Goal: Find specific page/section: Find specific page/section

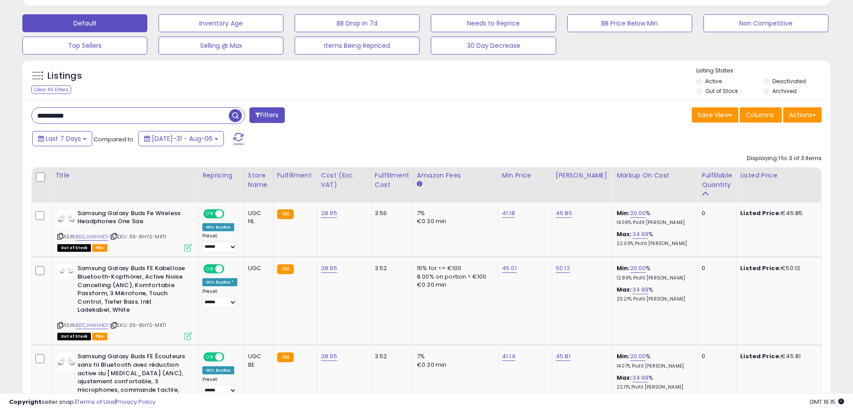
scroll to position [184, 469]
type input "*"
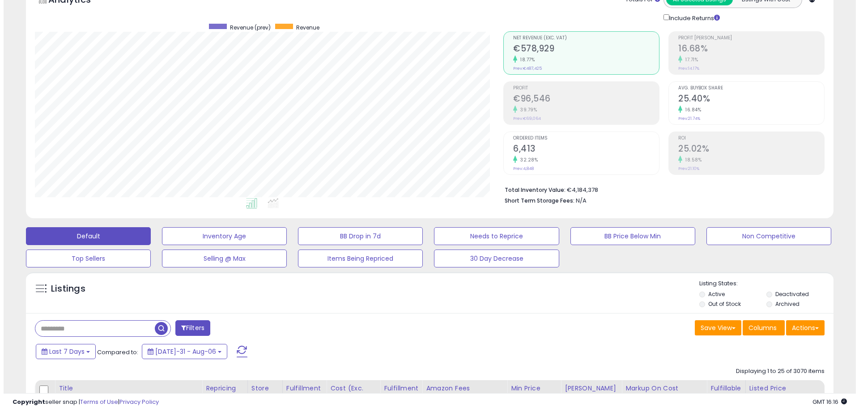
scroll to position [76, 0]
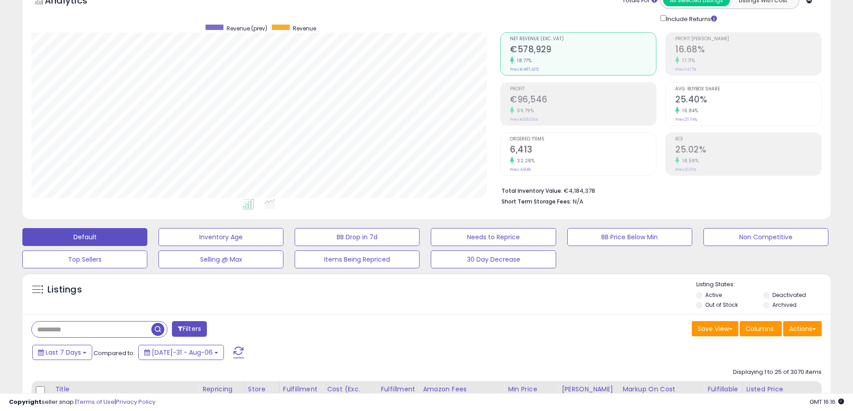
click at [103, 327] on input "text" at bounding box center [92, 330] width 120 height 16
click at [272, 229] on button "Inventory Age" at bounding box center [220, 237] width 125 height 18
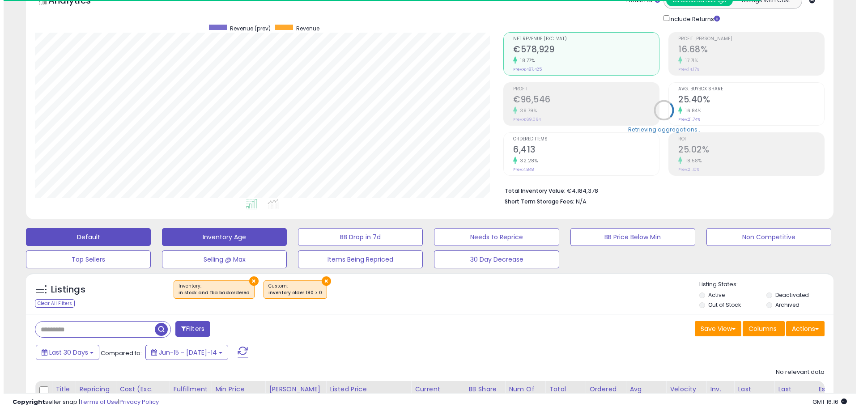
scroll to position [184, 469]
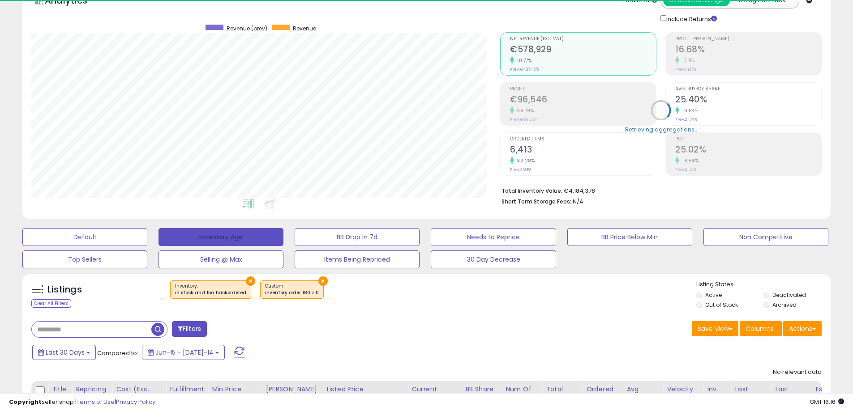
click at [216, 238] on button "Inventory Age" at bounding box center [220, 237] width 125 height 18
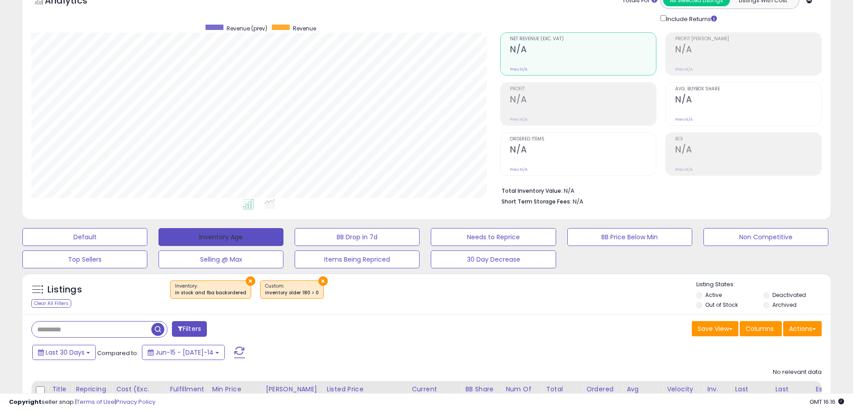
click at [195, 235] on button "Inventory Age" at bounding box center [220, 237] width 125 height 18
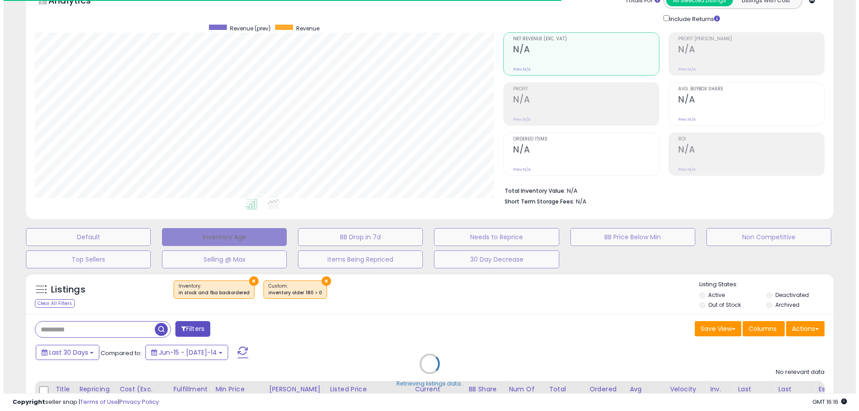
scroll to position [447386, 447101]
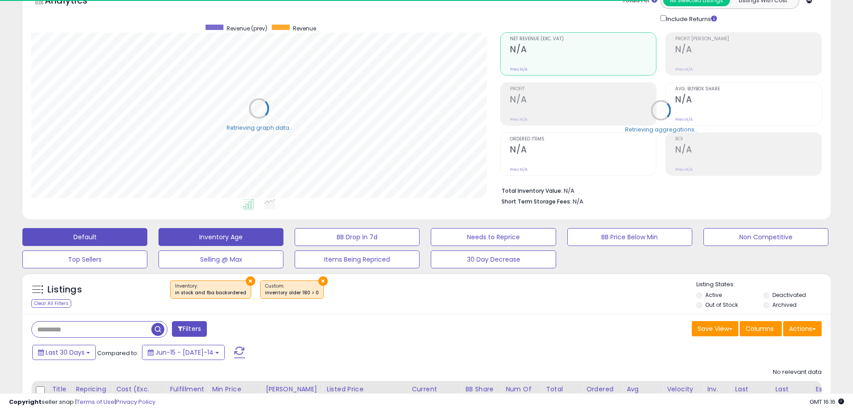
click at [125, 235] on button "Default" at bounding box center [84, 237] width 125 height 18
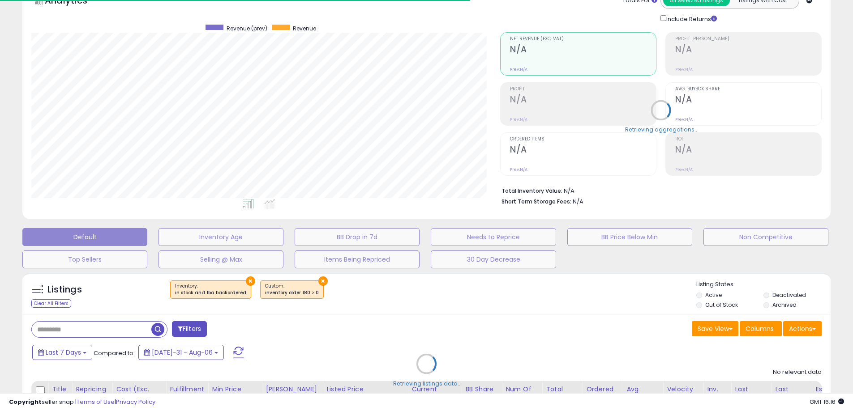
scroll to position [0, 0]
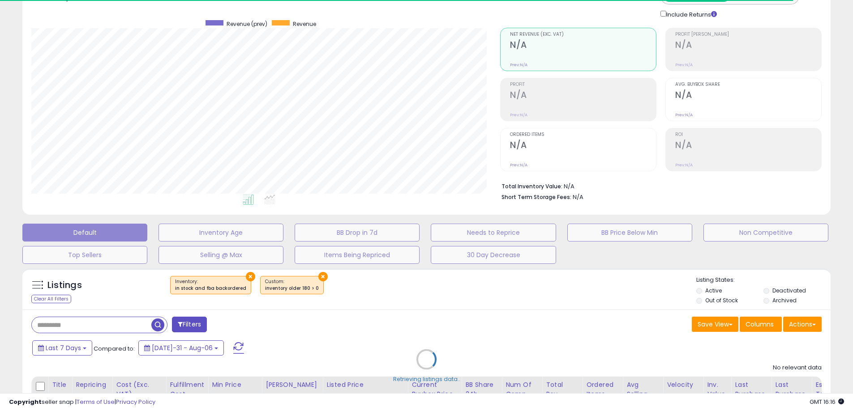
click at [89, 330] on div "Retrieving listings data.." at bounding box center [426, 366] width 821 height 204
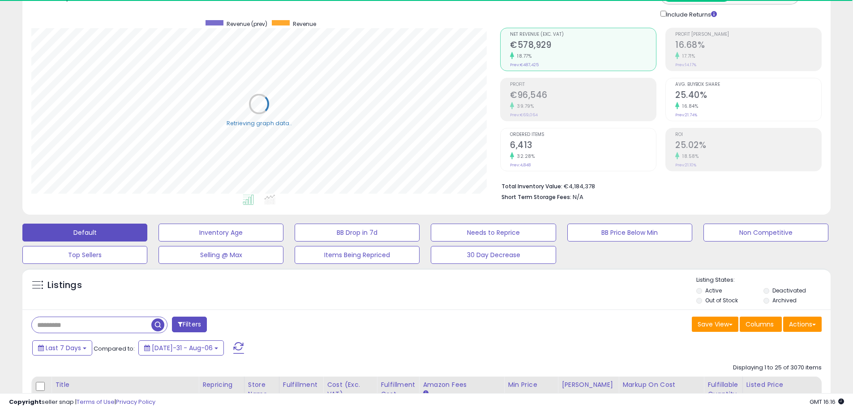
click at [94, 324] on input "text" at bounding box center [92, 325] width 120 height 16
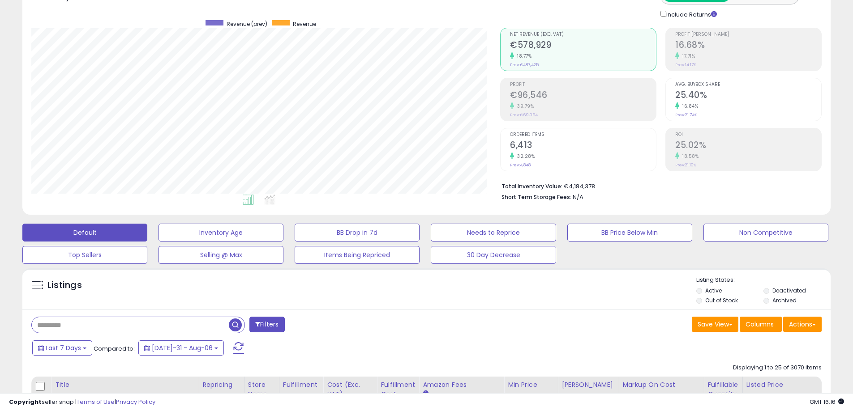
drag, startPoint x: 94, startPoint y: 324, endPoint x: 825, endPoint y: 8, distance: 796.5
click at [825, 8] on div "Retrieving graph data.. Revenue (prev) Revenue" at bounding box center [426, 99] width 803 height 214
click at [99, 326] on input "text" at bounding box center [130, 325] width 197 height 16
click at [51, 329] on input "text" at bounding box center [130, 325] width 197 height 16
click at [63, 322] on input "text" at bounding box center [130, 325] width 197 height 16
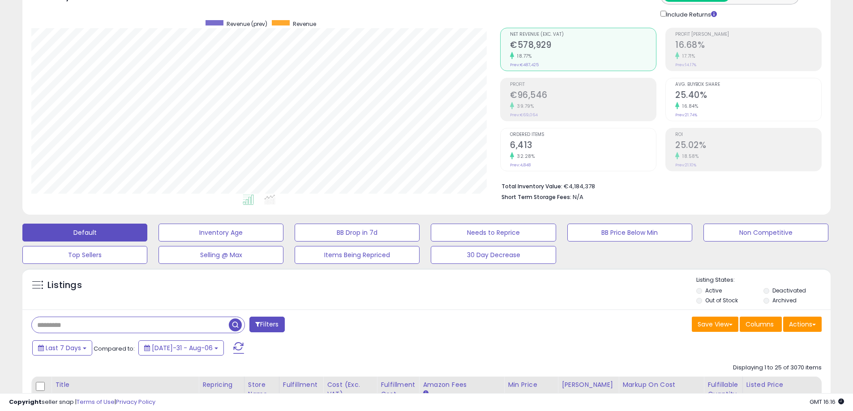
click at [101, 326] on input "text" at bounding box center [130, 325] width 197 height 16
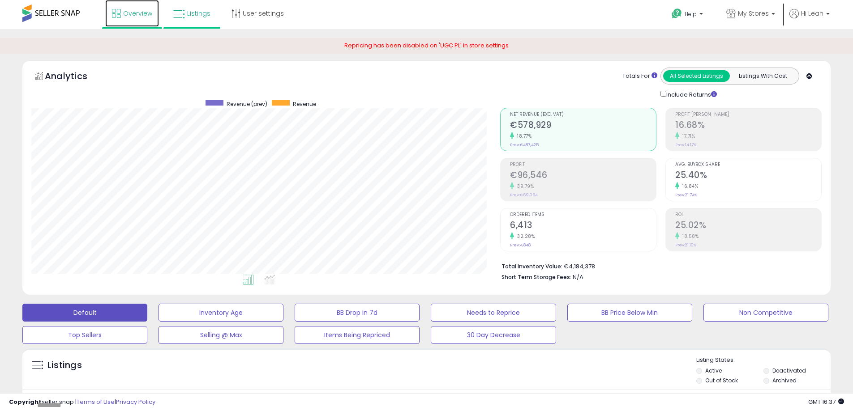
click at [133, 14] on span "Overview" at bounding box center [137, 13] width 29 height 9
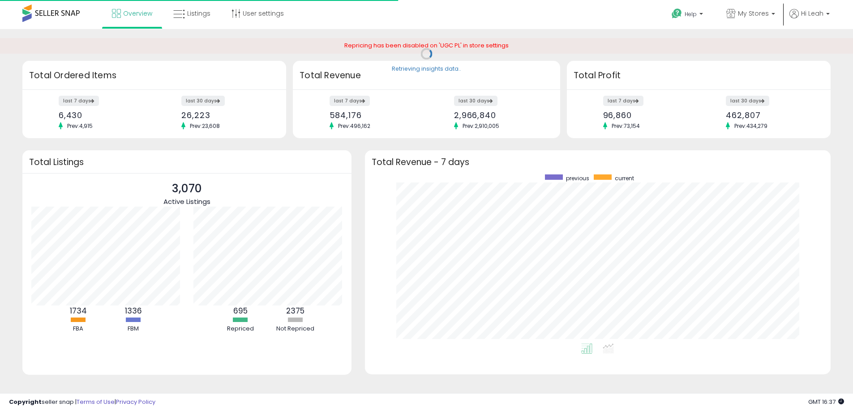
scroll to position [169, 448]
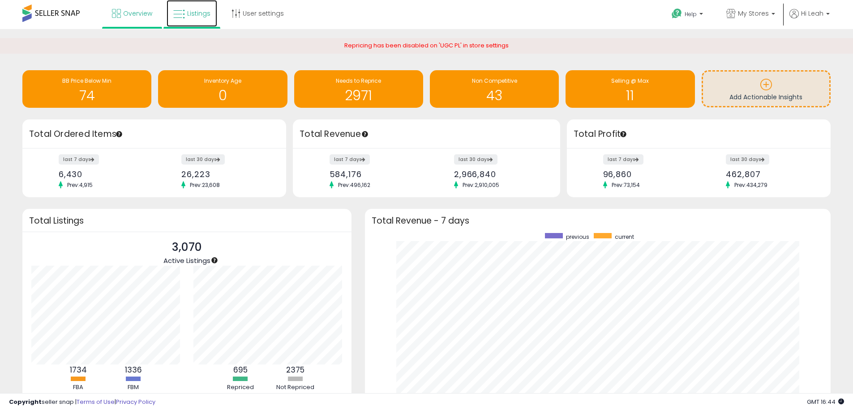
click at [195, 18] on link "Listings" at bounding box center [191, 13] width 51 height 27
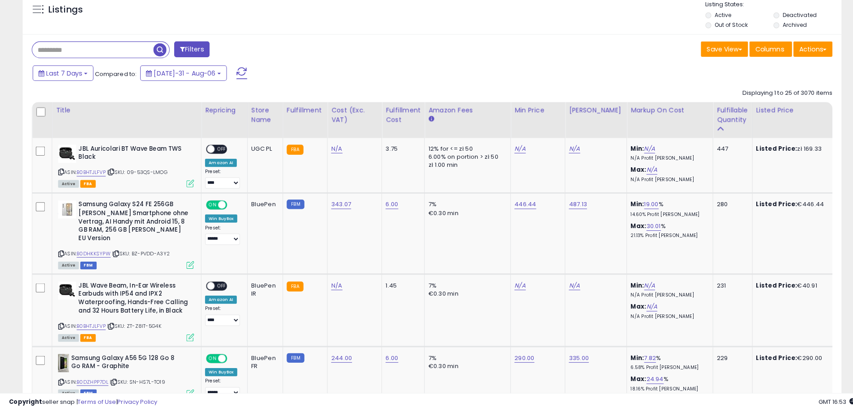
scroll to position [352, 0]
